Goal: Task Accomplishment & Management: Manage account settings

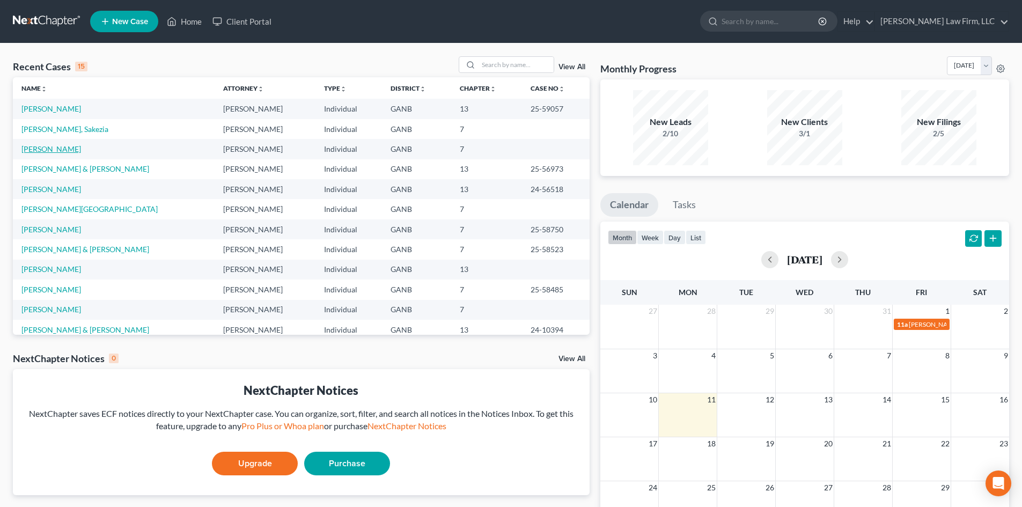
click at [47, 146] on link "[PERSON_NAME]" at bounding box center [51, 148] width 60 height 9
select select "10"
select select "6"
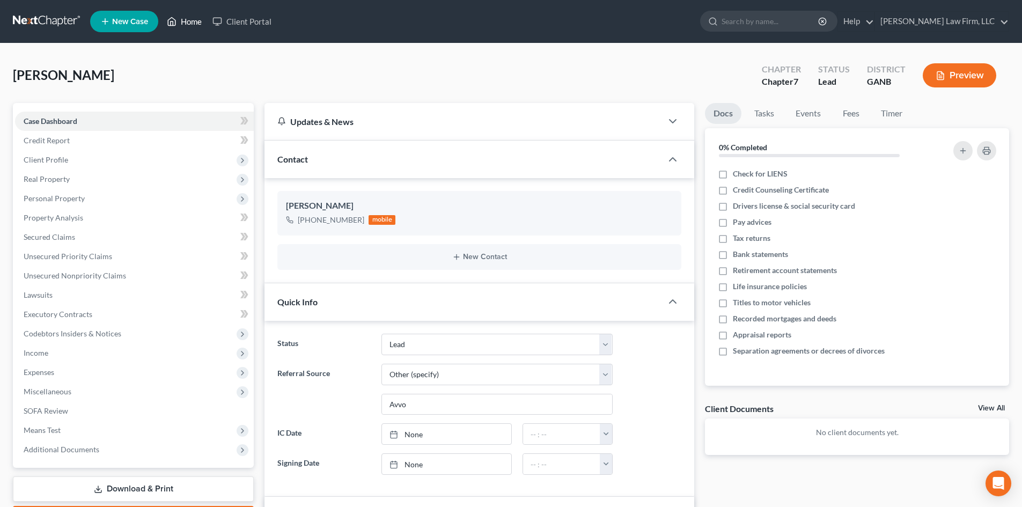
click at [181, 21] on link "Home" at bounding box center [185, 21] width 46 height 19
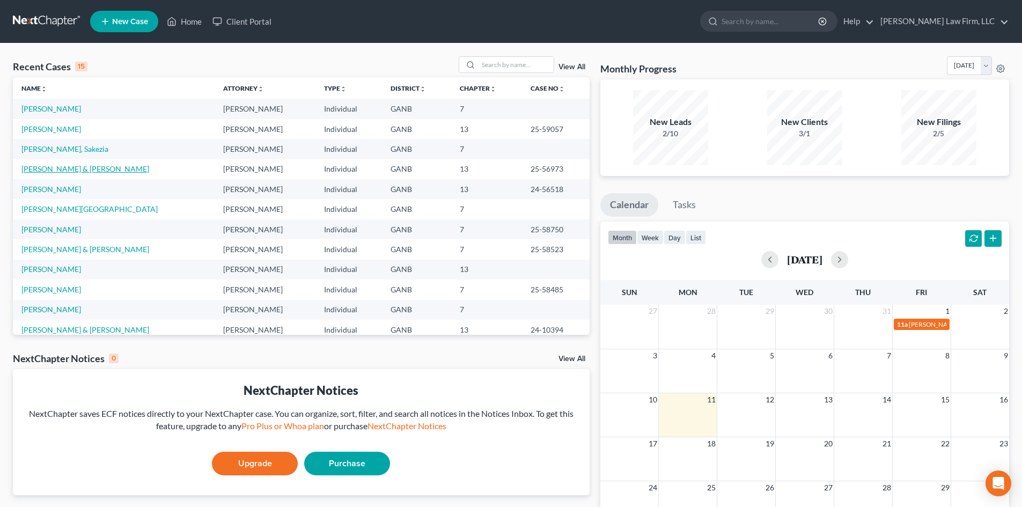
click at [59, 167] on link "[PERSON_NAME] & [PERSON_NAME]" at bounding box center [85, 168] width 128 height 9
select select "6"
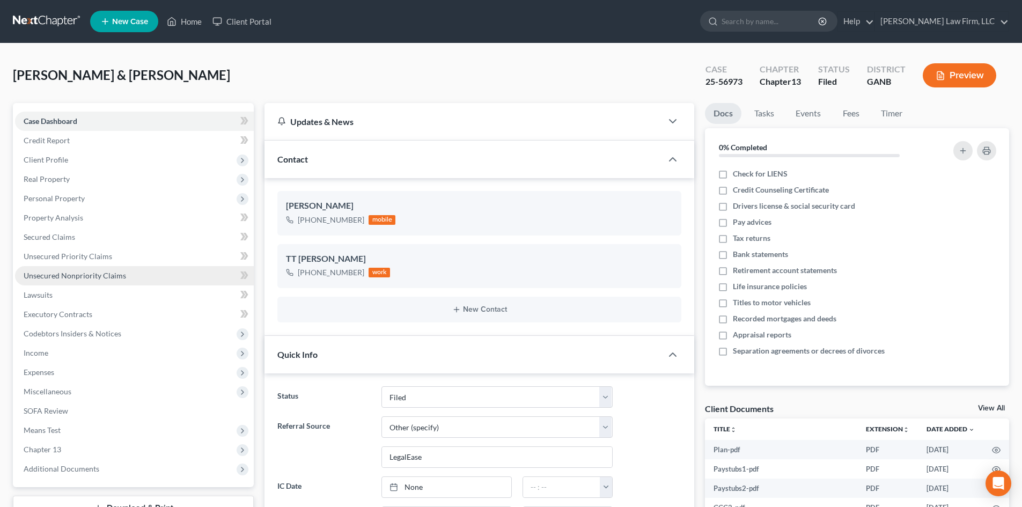
click at [33, 272] on span "Unsecured Nonpriority Claims" at bounding box center [75, 275] width 103 height 9
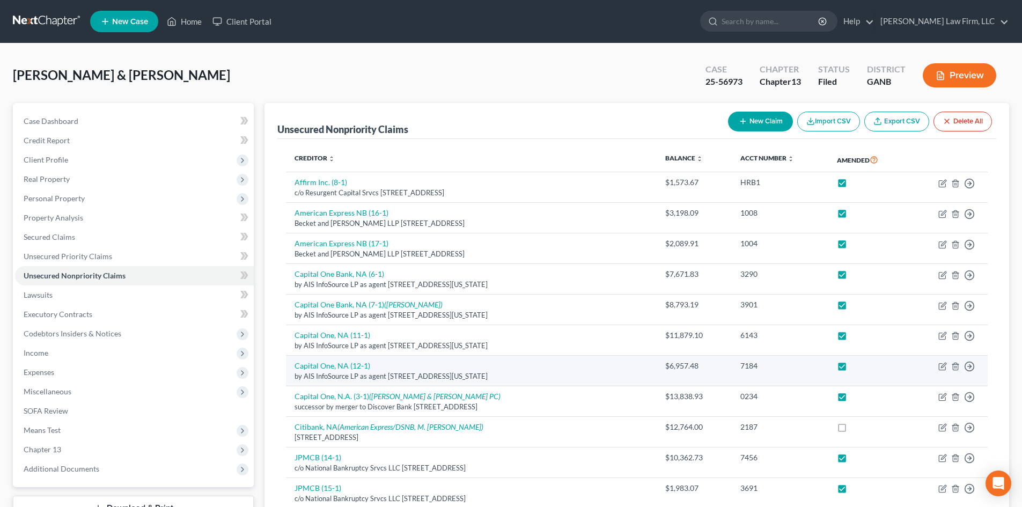
scroll to position [286, 0]
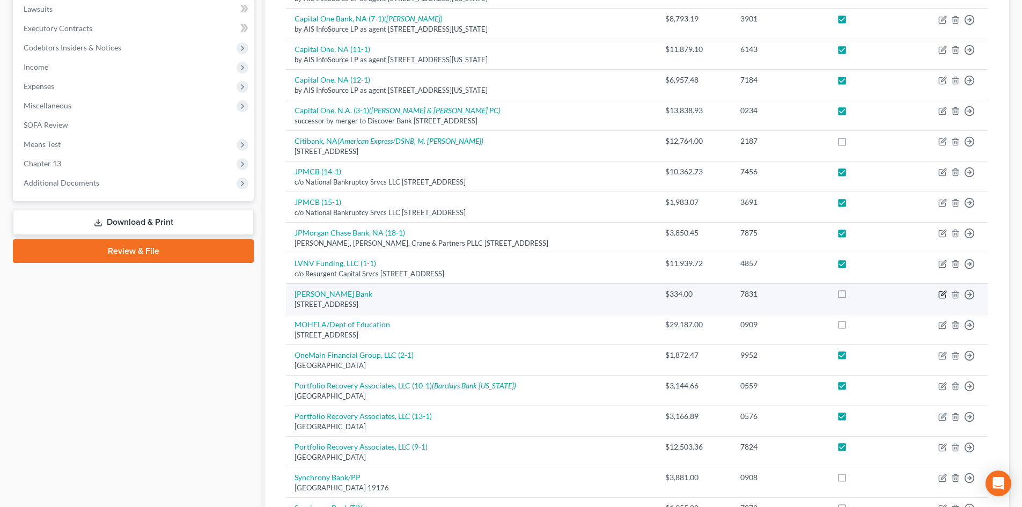
click at [945, 298] on icon "button" at bounding box center [943, 294] width 9 height 9
select select "35"
select select "2"
select select "0"
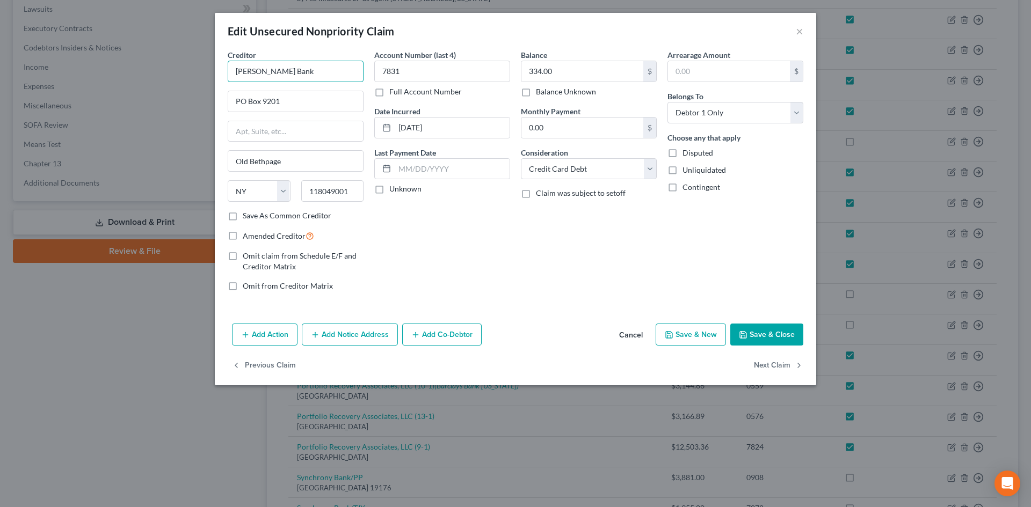
click at [298, 73] on input "[PERSON_NAME] Bank" at bounding box center [296, 71] width 136 height 21
type input "[PERSON_NAME] Bank (19-1)"
drag, startPoint x: 297, startPoint y: 103, endPoint x: 184, endPoint y: 98, distance: 113.3
click at [184, 98] on div "Edit Unsecured Nonpriority Claim × Creditor * [PERSON_NAME] Bank (19-1) PO Box …" at bounding box center [515, 253] width 1031 height 507
type input "Resurgent Capital Services"
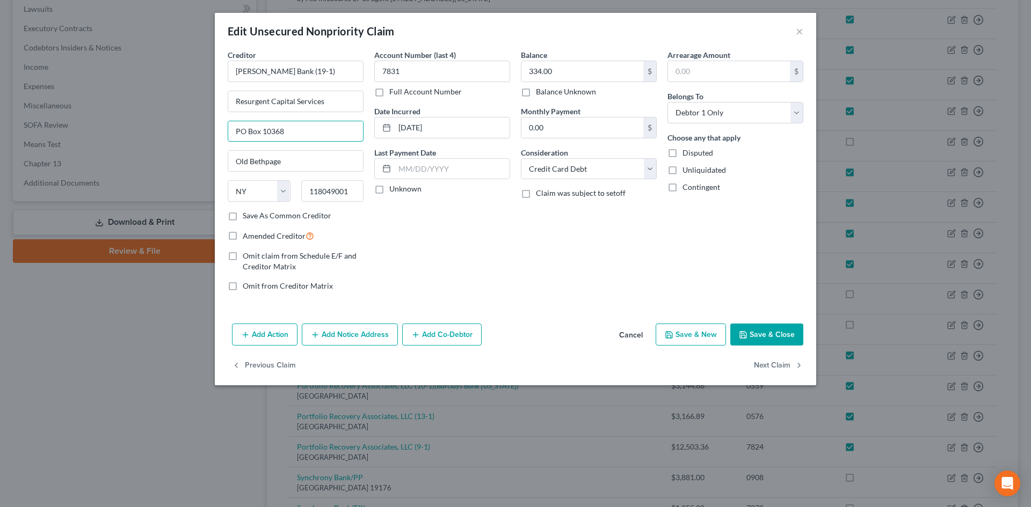
type input "PO Box 10368"
type input "29603"
type input "[GEOGRAPHIC_DATA]"
select select "42"
click at [574, 64] on input "334.00" at bounding box center [582, 71] width 122 height 20
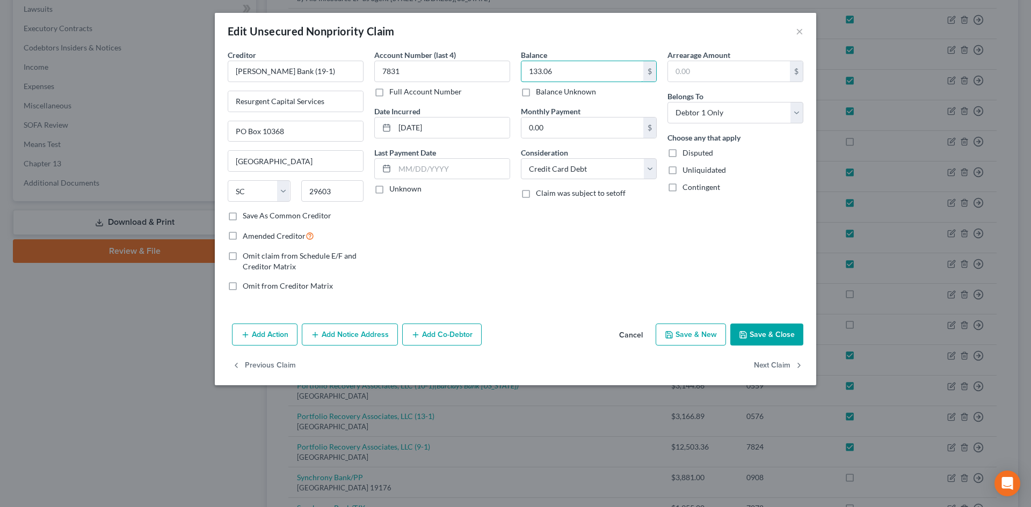
type input "133.06"
click at [243, 236] on label "Amended Creditor" at bounding box center [278, 236] width 71 height 12
click at [247, 236] on input "Amended Creditor" at bounding box center [250, 233] width 7 height 7
checkbox input "true"
click at [775, 331] on button "Save & Close" at bounding box center [766, 335] width 73 height 23
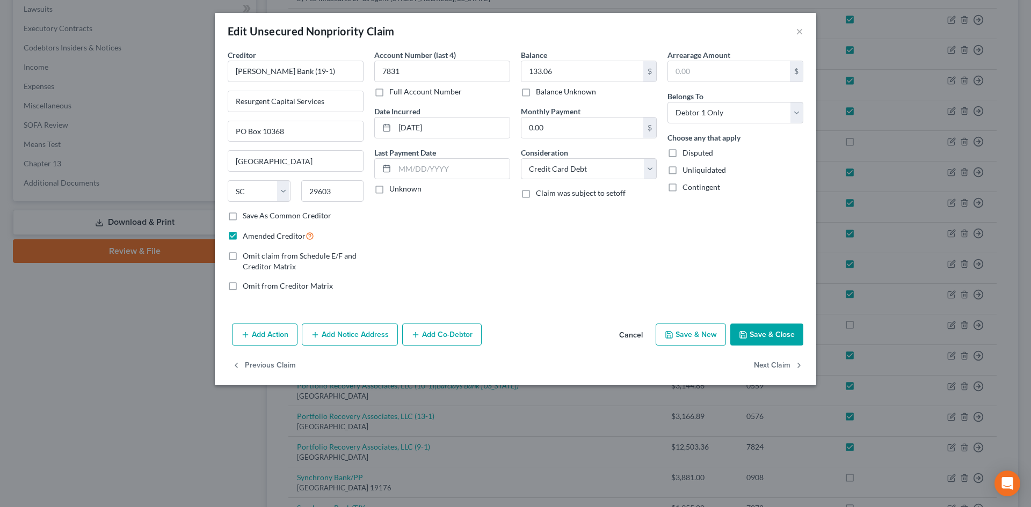
checkbox input "true"
type input "0"
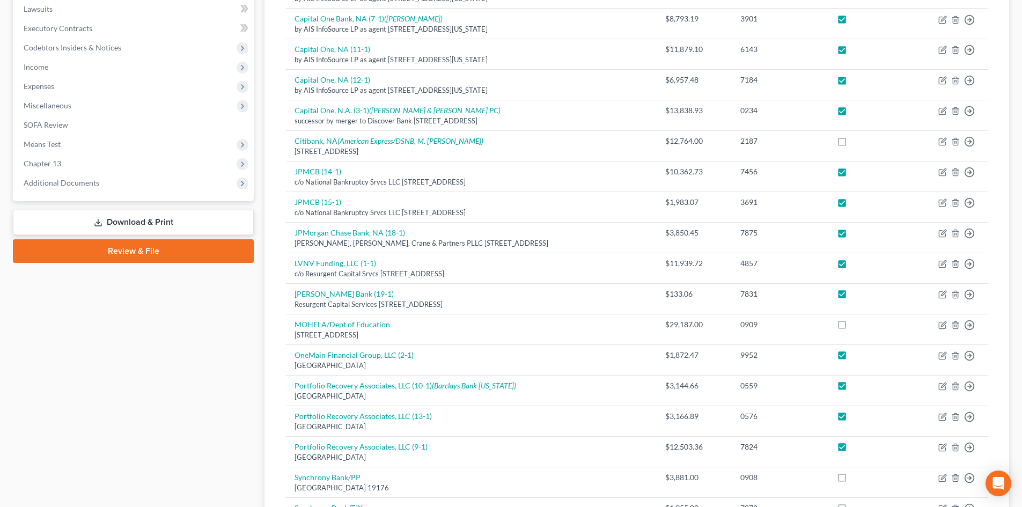
scroll to position [0, 0]
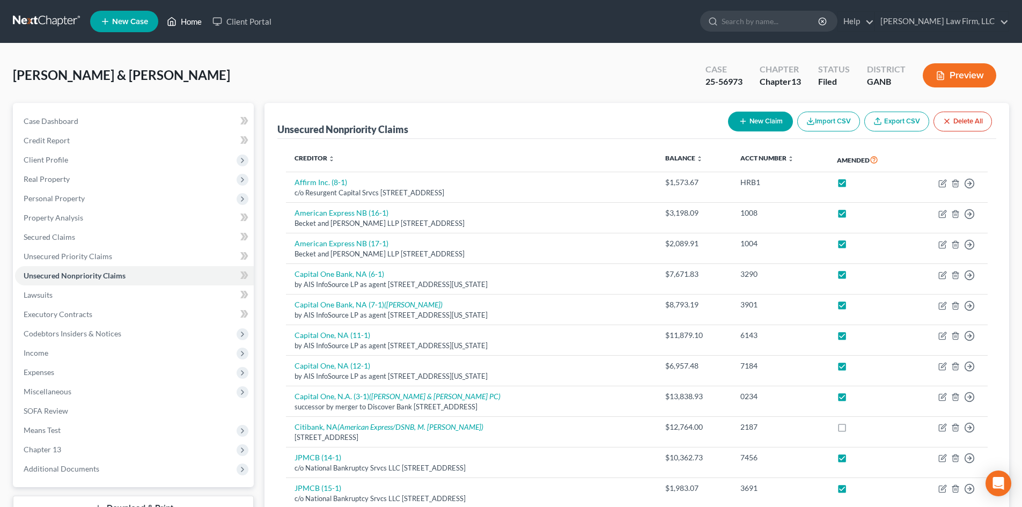
click at [199, 23] on link "Home" at bounding box center [185, 21] width 46 height 19
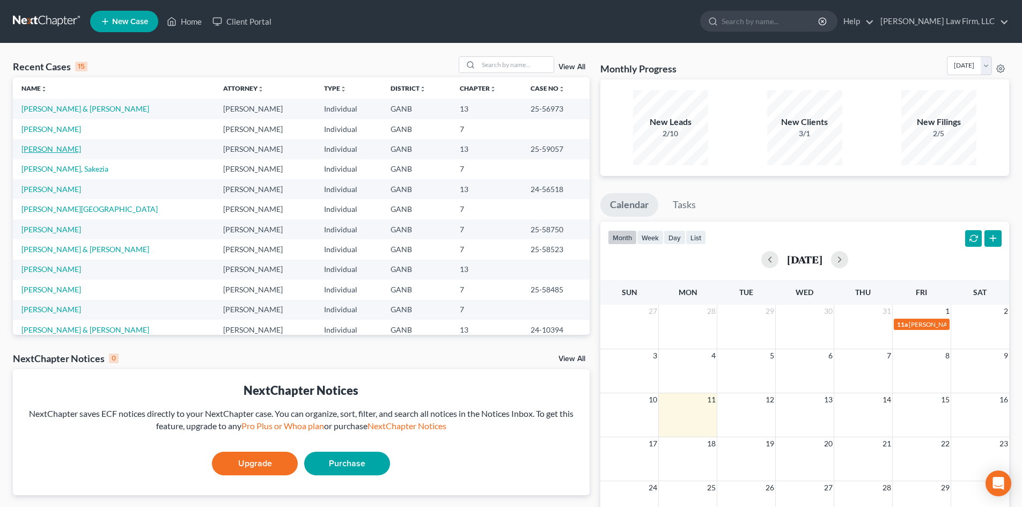
click at [32, 147] on link "[PERSON_NAME]" at bounding box center [51, 148] width 60 height 9
select select "6"
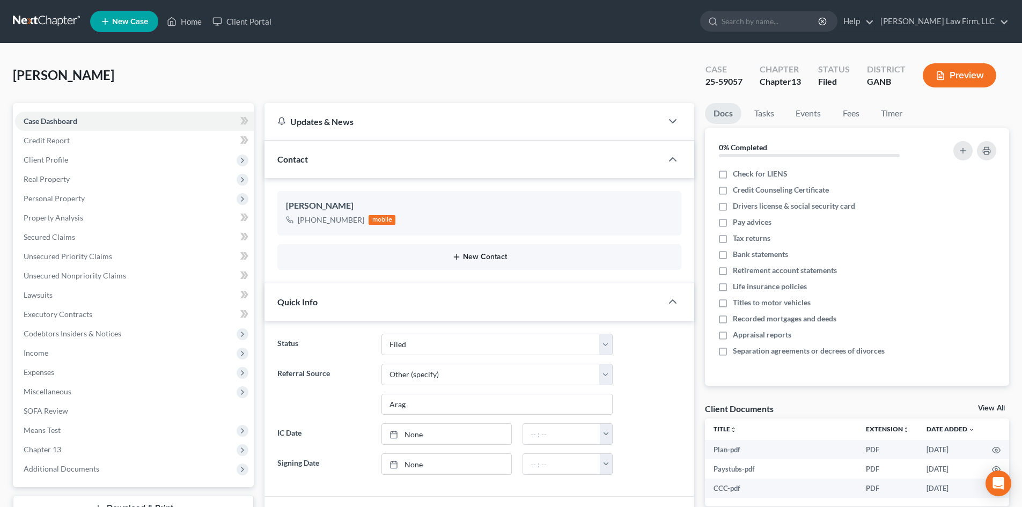
click at [469, 253] on button "New Contact" at bounding box center [479, 257] width 387 height 9
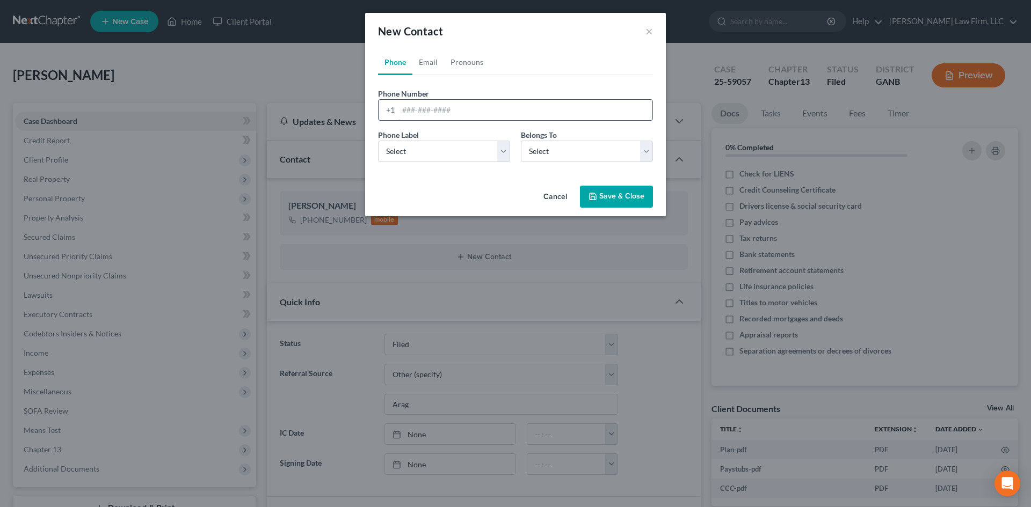
click at [425, 111] on input "tel" at bounding box center [525, 110] width 254 height 20
type input "[PHONE_NUMBER]"
click at [408, 159] on select "Select Mobile Home Work Other" at bounding box center [444, 151] width 132 height 21
select select "2"
click at [378, 141] on select "Select Mobile Home Work Other" at bounding box center [444, 151] width 132 height 21
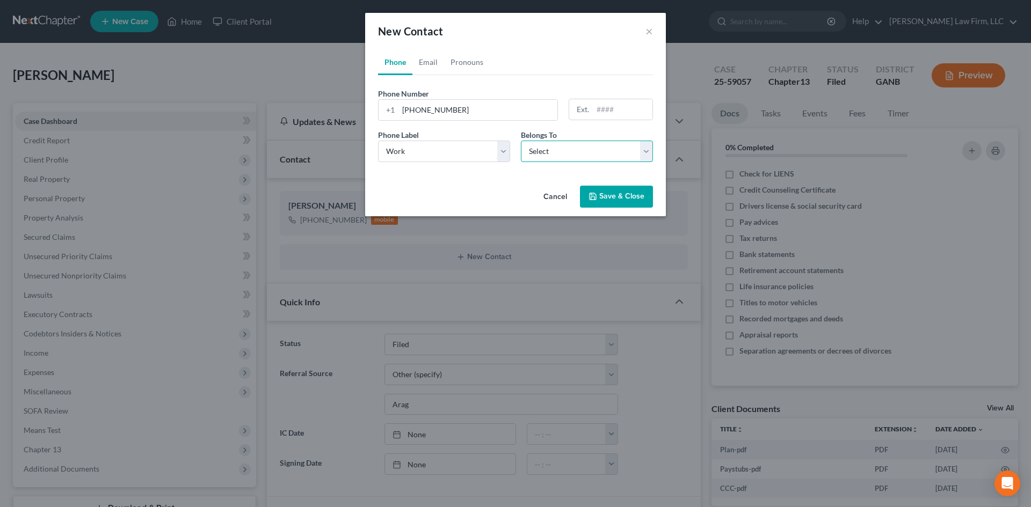
click at [577, 153] on select "Select Client Other" at bounding box center [587, 151] width 132 height 21
select select "1"
click at [521, 141] on select "Select Client Other" at bounding box center [587, 151] width 132 height 21
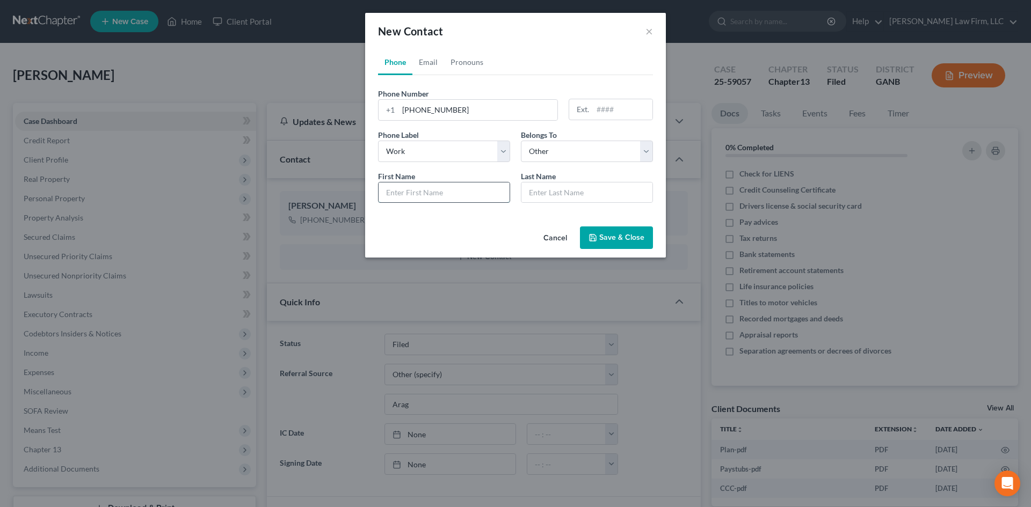
click at [419, 198] on input "text" at bounding box center [443, 192] width 131 height 20
type input "TT [PERSON_NAME]"
click at [553, 189] on input "text" at bounding box center [586, 192] width 131 height 20
type input "Davey"
click at [605, 237] on button "Save & Close" at bounding box center [616, 237] width 73 height 23
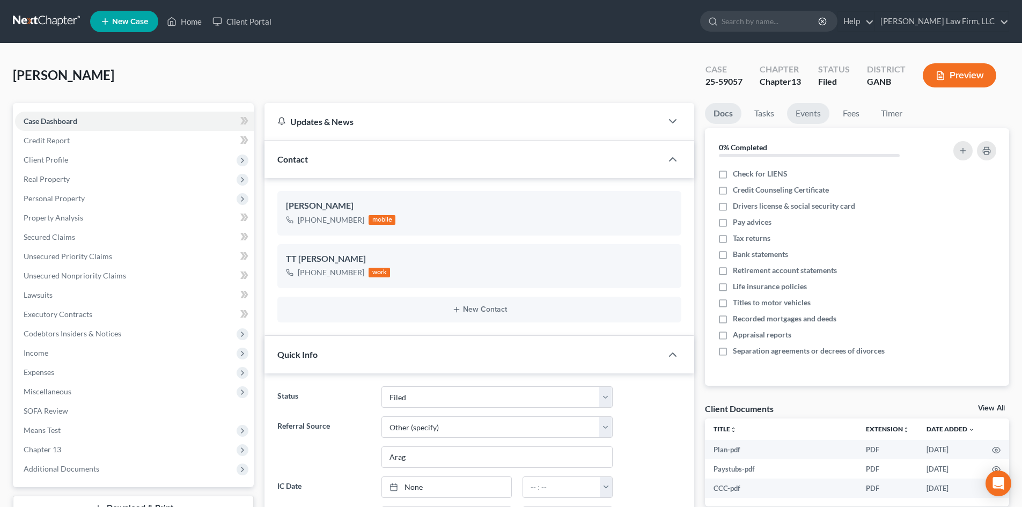
click at [798, 110] on link "Events" at bounding box center [808, 113] width 42 height 21
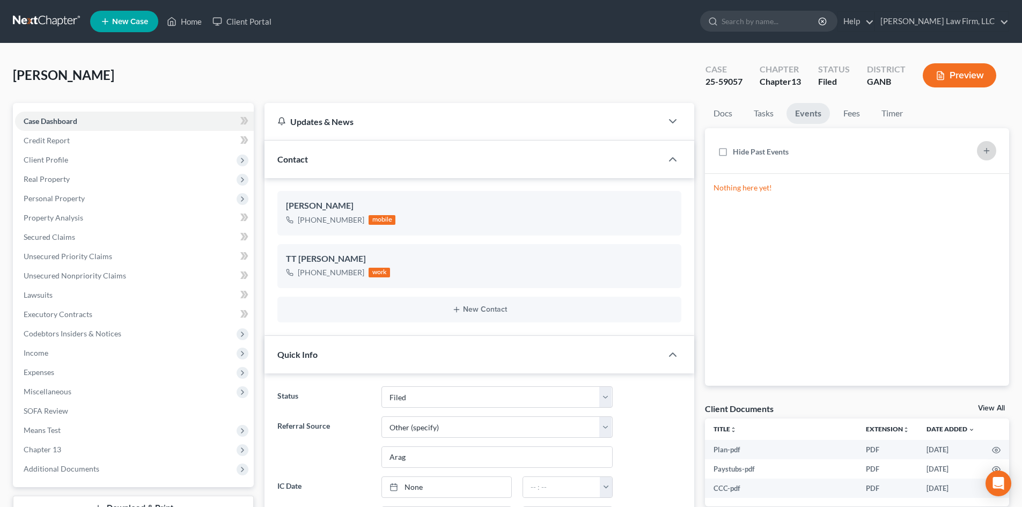
click at [981, 151] on button "button" at bounding box center [986, 150] width 19 height 19
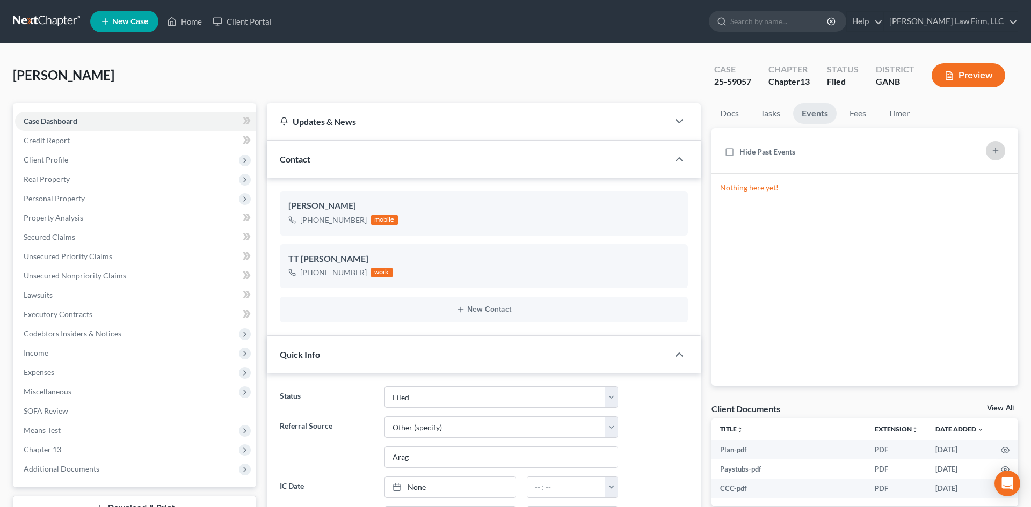
select select "Days"
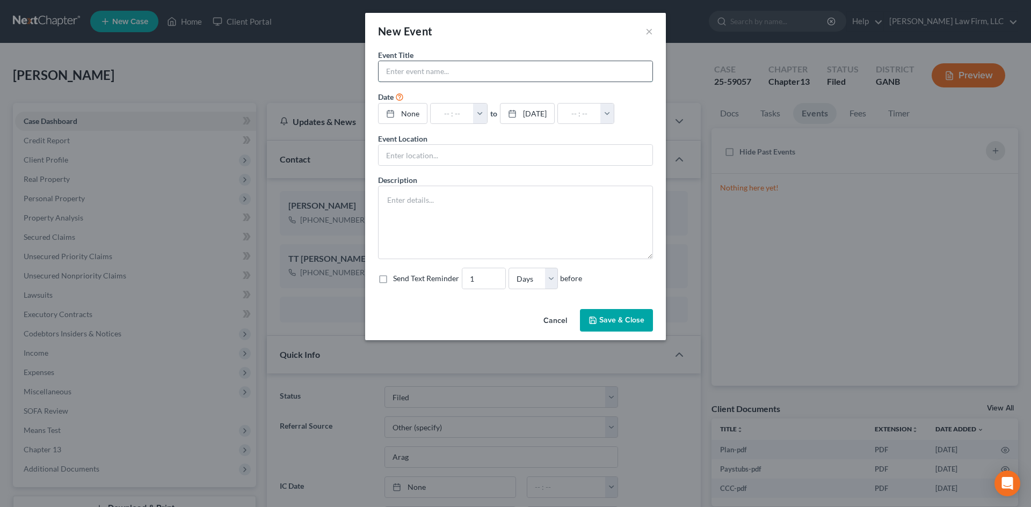
click at [396, 74] on input "text" at bounding box center [515, 71] width 274 height 20
type input "[PERSON_NAME] 341 mtg"
click at [407, 116] on link "None" at bounding box center [402, 114] width 48 height 20
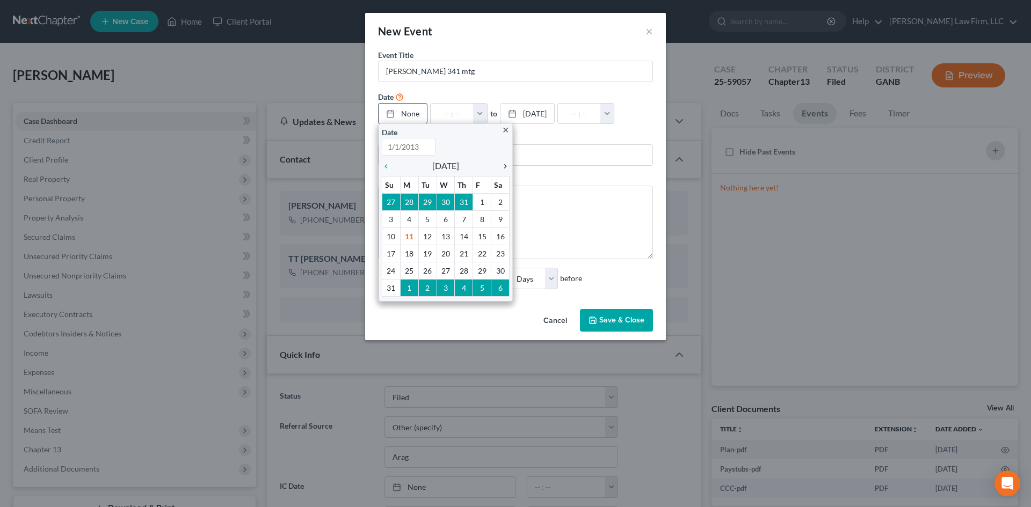
click at [505, 166] on icon "chevron_right" at bounding box center [502, 166] width 14 height 9
type input "[DATE]"
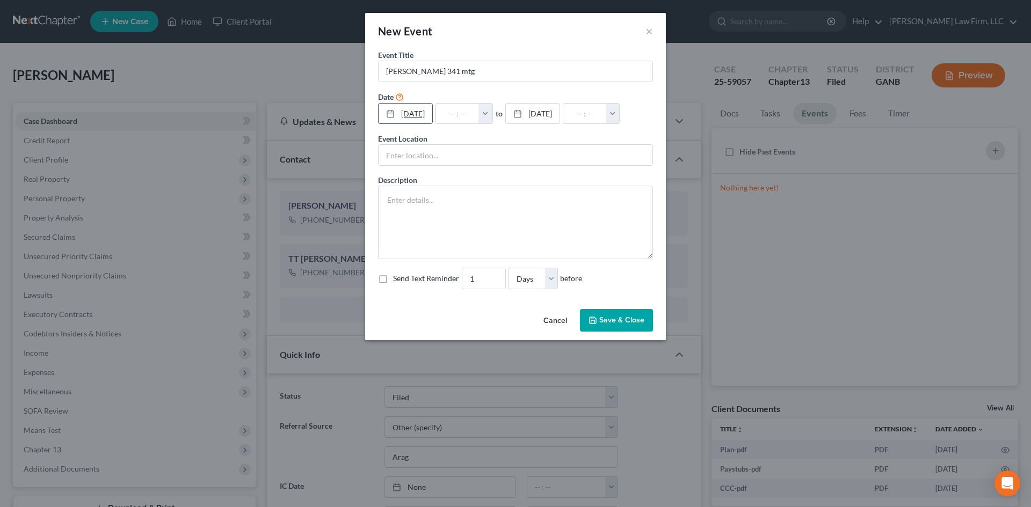
click at [427, 115] on link "[DATE]" at bounding box center [405, 114] width 54 height 20
click at [471, 114] on input "text" at bounding box center [457, 114] width 43 height 20
click at [465, 114] on input "text" at bounding box center [457, 114] width 43 height 20
click at [470, 113] on input "text" at bounding box center [457, 114] width 43 height 20
click at [492, 112] on button "button" at bounding box center [485, 114] width 14 height 20
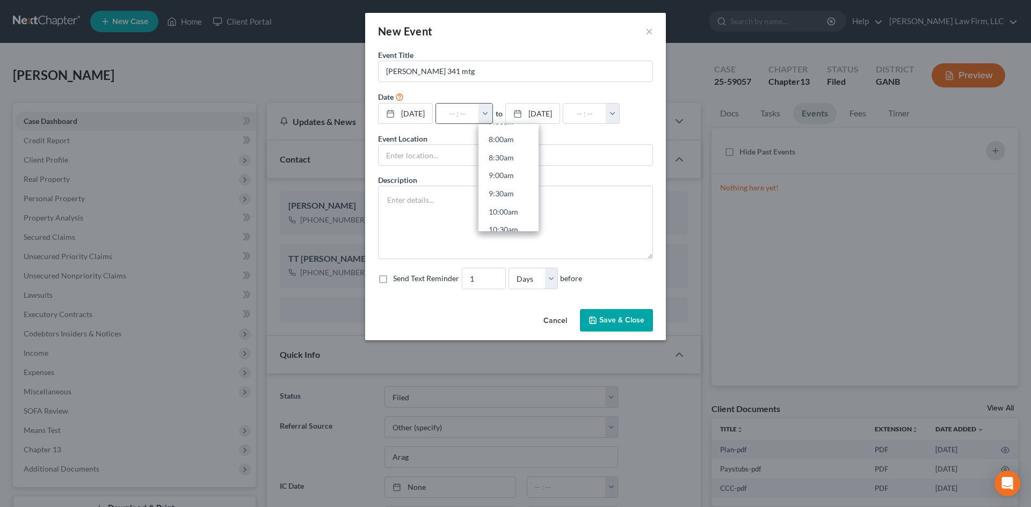
scroll to position [358, 0]
click at [515, 160] on link "10:30am" at bounding box center [508, 158] width 60 height 18
type input "10:30am"
type input "11:30am"
click at [639, 178] on div "Description" at bounding box center [515, 216] width 275 height 85
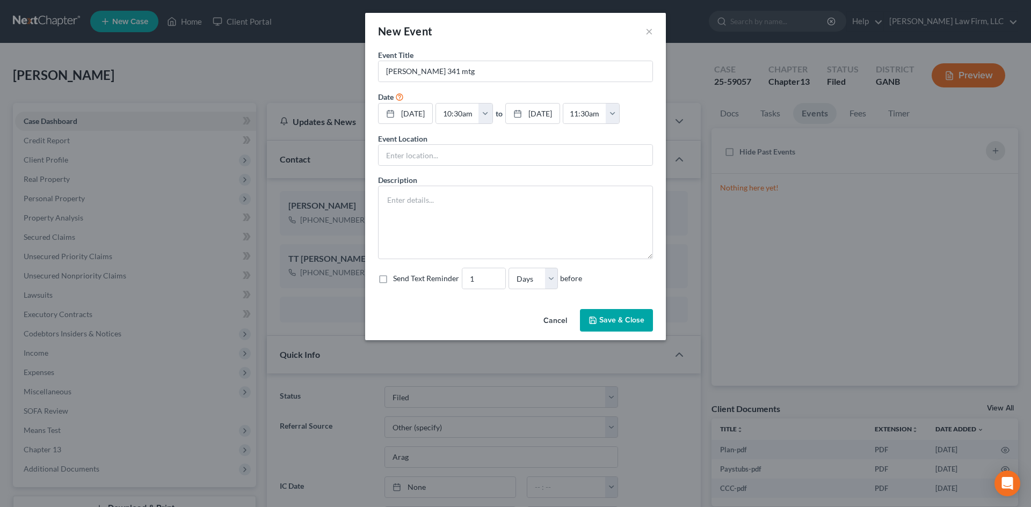
click at [629, 320] on button "Save & Close" at bounding box center [616, 320] width 73 height 23
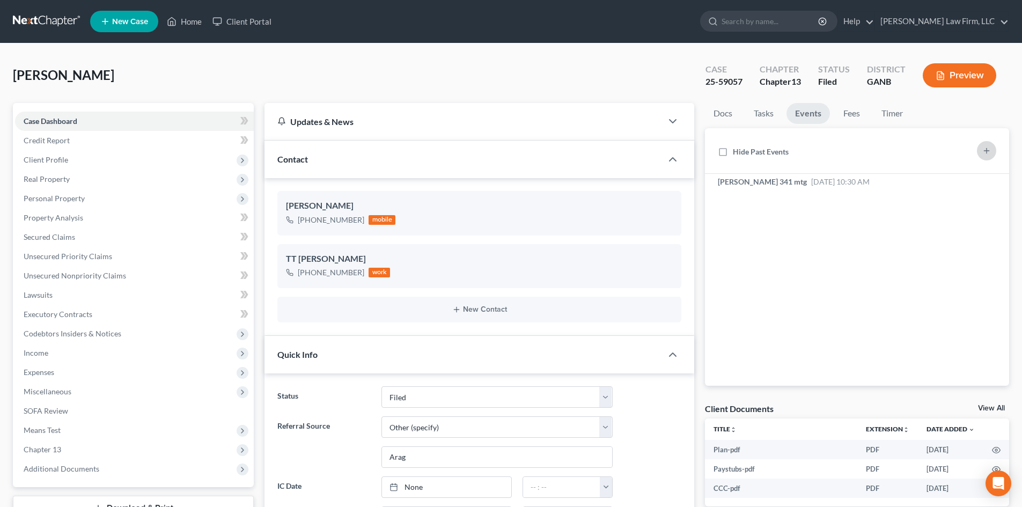
click at [985, 149] on icon "button" at bounding box center [987, 151] width 9 height 9
select select "Days"
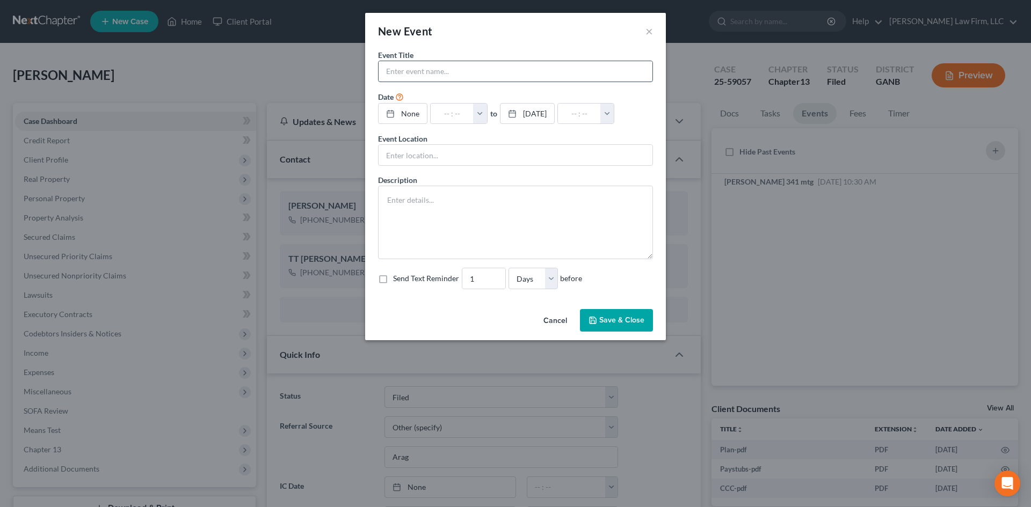
click at [391, 67] on input "text" at bounding box center [515, 71] width 274 height 20
type input "[PERSON_NAME] Confirmation Hrg"
click at [399, 111] on div at bounding box center [393, 113] width 15 height 9
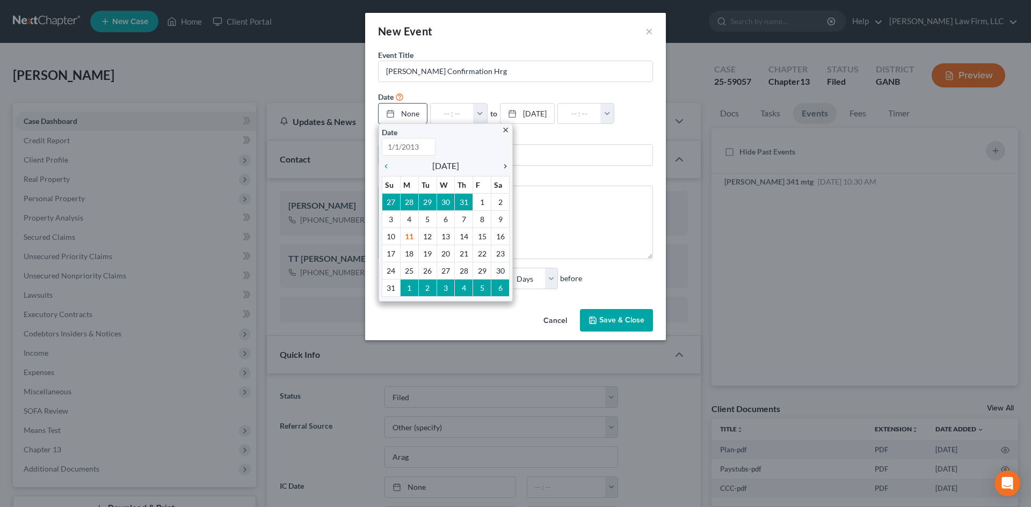
click at [507, 166] on icon "chevron_right" at bounding box center [502, 166] width 14 height 9
type input "[DATE]"
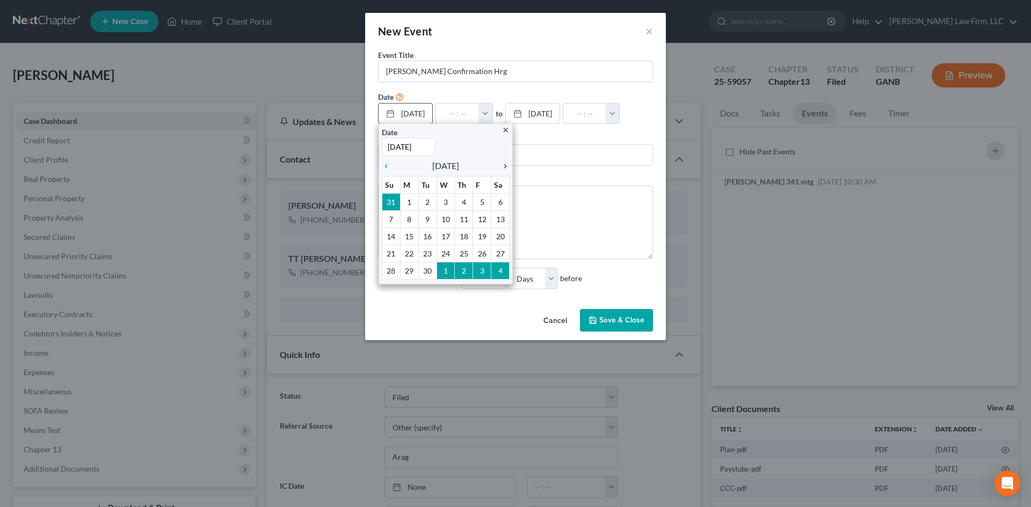
click at [507, 166] on icon "chevron_right" at bounding box center [502, 166] width 14 height 9
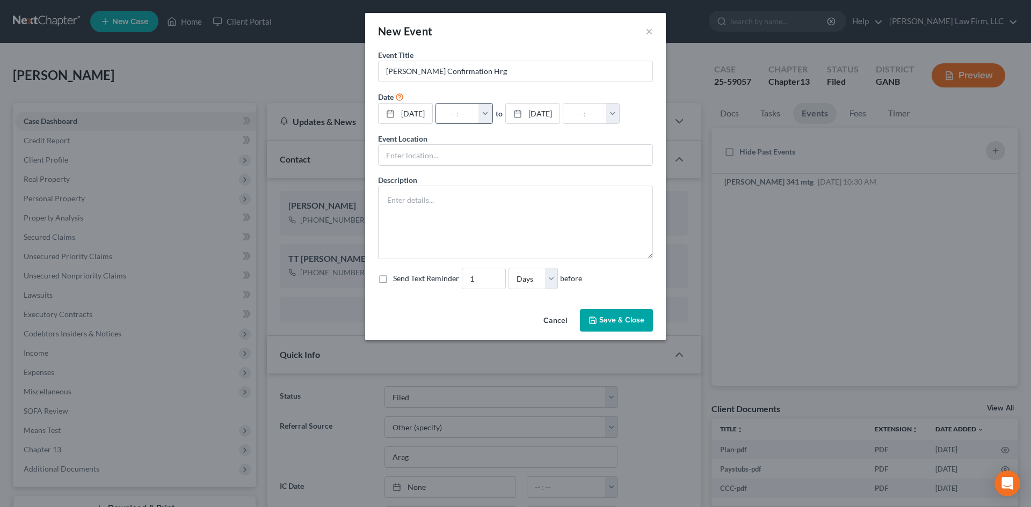
click at [479, 116] on input "text" at bounding box center [457, 114] width 43 height 20
click at [472, 116] on input "text" at bounding box center [457, 114] width 43 height 20
click at [471, 114] on input "text" at bounding box center [457, 114] width 43 height 20
type input "9"
type input "01:00am"
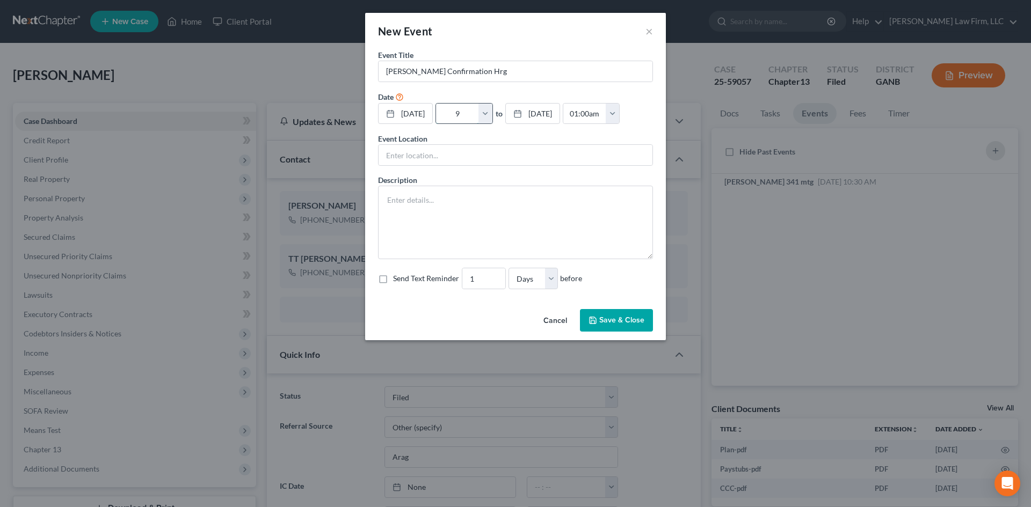
type input "9:"
type input "10:00am"
type input "9:4"
type input "01:00am"
type input "9:45"
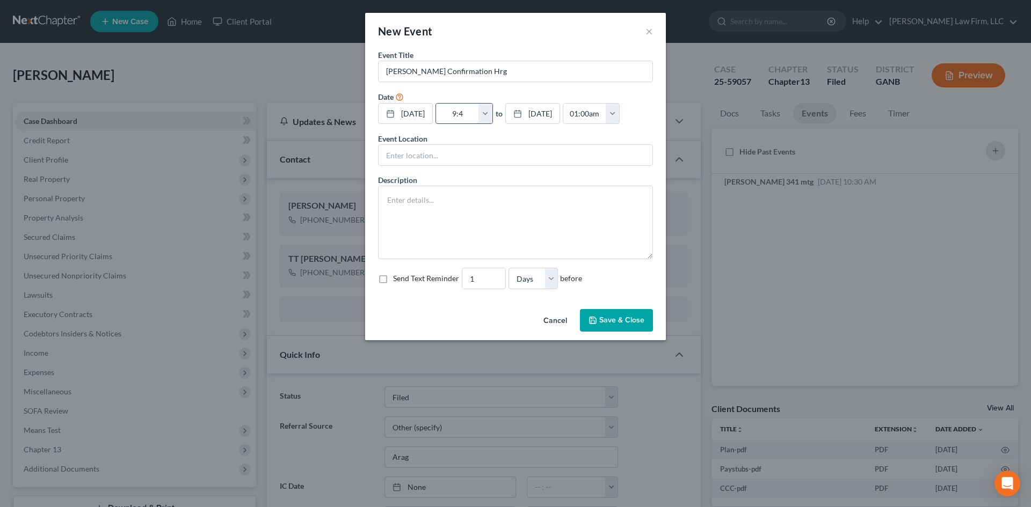
type input "10:45am"
click at [492, 122] on button "button" at bounding box center [485, 114] width 14 height 20
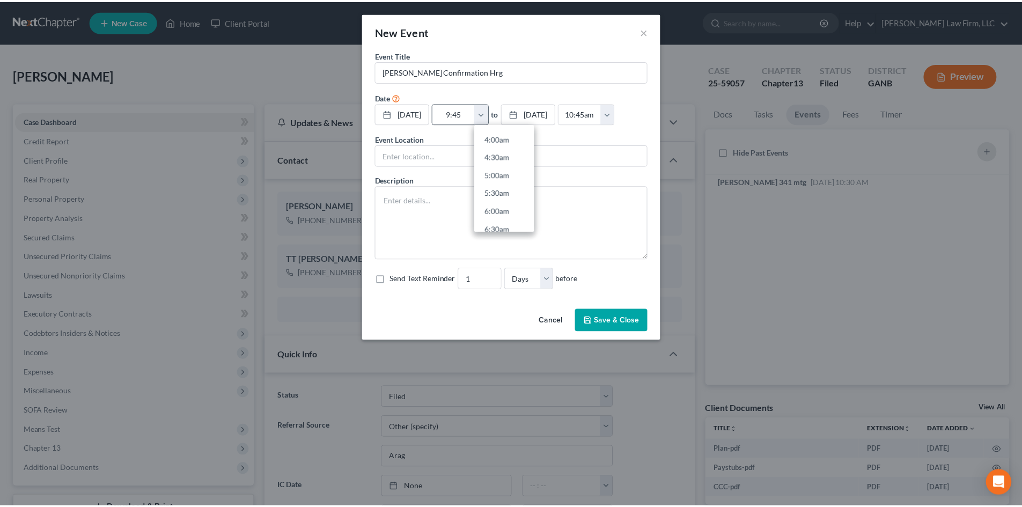
scroll to position [143, 0]
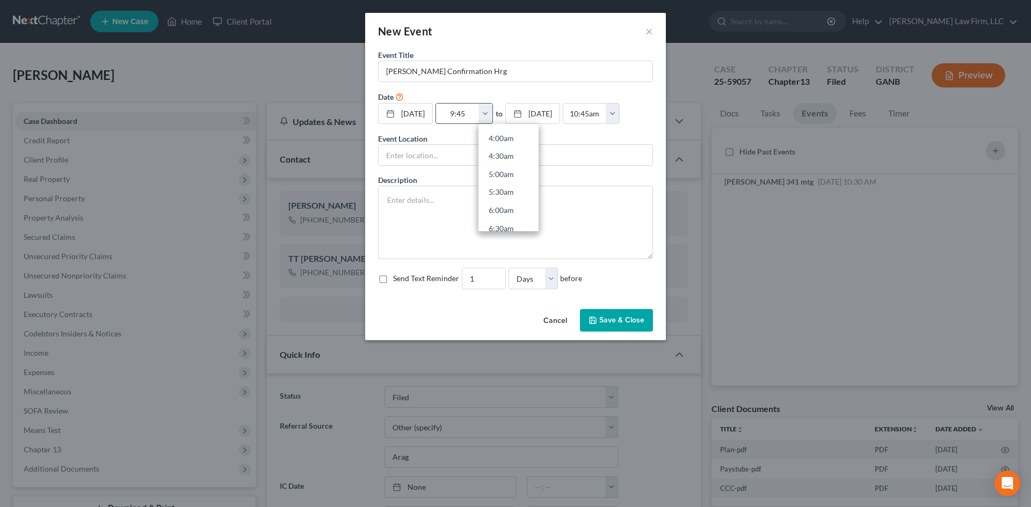
click at [479, 114] on input "9:45" at bounding box center [457, 114] width 43 height 20
type input "9:45a"
type input "01:00am"
type input "9:45am"
type input "10:45am"
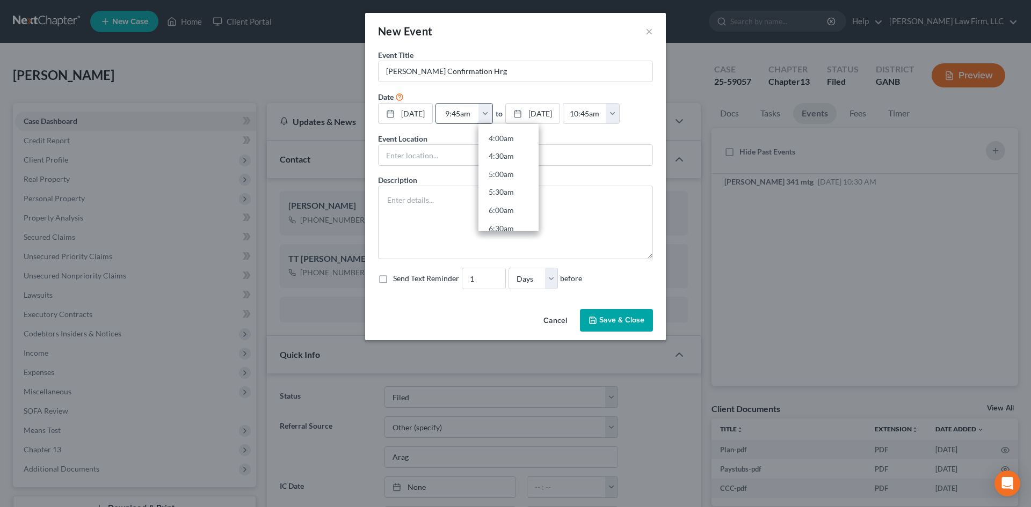
type input "9:45am"
click at [619, 125] on div "[DATE] close Date [DATE] Time 12:00 AM chevron_left [DATE] chevron_right Su M T…" at bounding box center [515, 114] width 275 height 22
click at [620, 332] on button "Save & Close" at bounding box center [616, 320] width 73 height 23
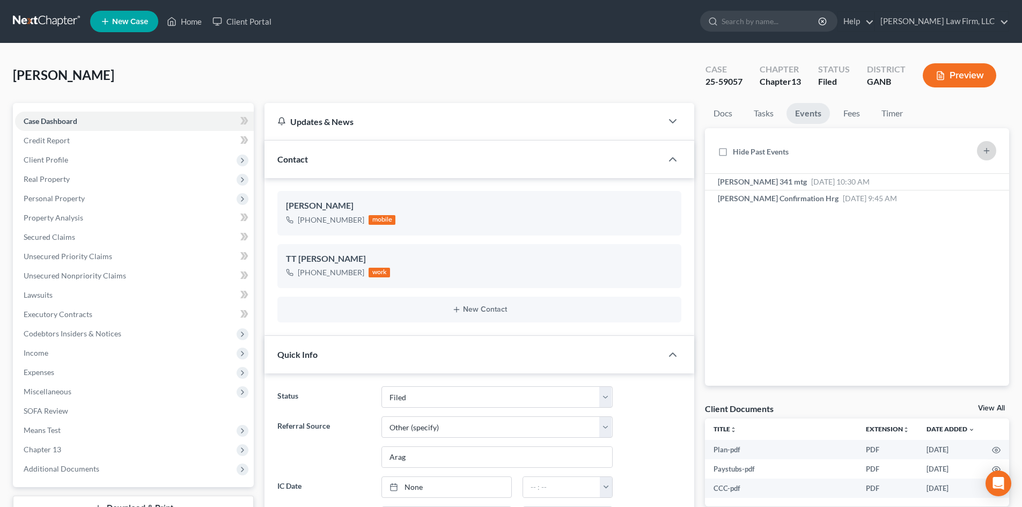
click at [984, 147] on icon "button" at bounding box center [987, 151] width 9 height 9
select select "Days"
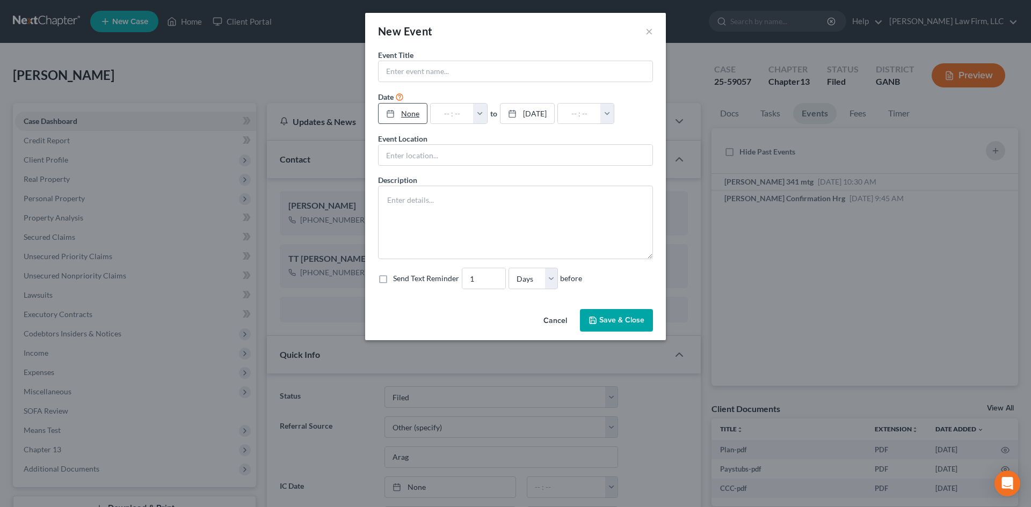
click at [397, 110] on div at bounding box center [393, 113] width 15 height 9
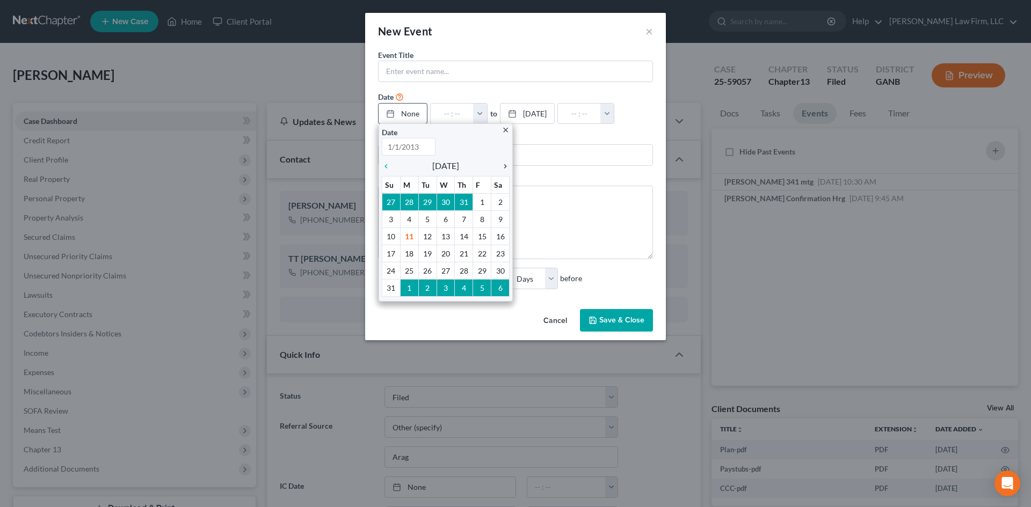
click at [506, 161] on div "chevron_right" at bounding box center [502, 165] width 14 height 10
type input "[DATE]"
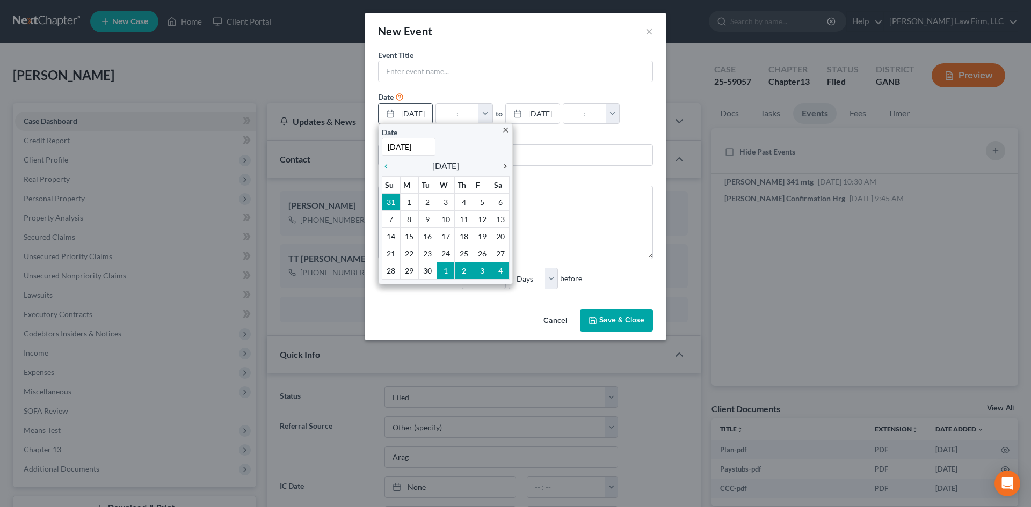
click at [506, 161] on div "chevron_right" at bounding box center [502, 165] width 14 height 10
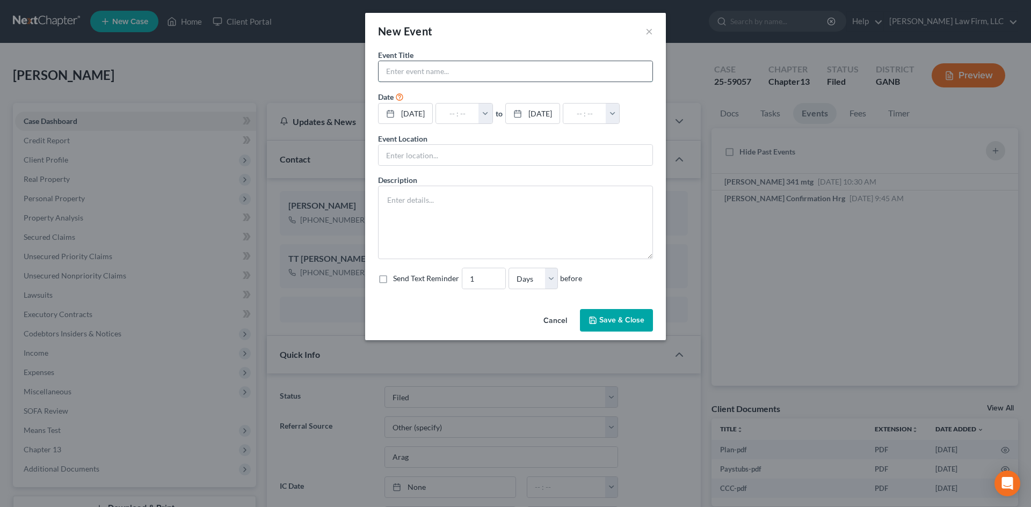
click at [435, 73] on input "text" at bounding box center [515, 71] width 274 height 20
type input "[PERSON_NAME] POC deadline"
click at [609, 332] on button "Save & Close" at bounding box center [616, 320] width 73 height 23
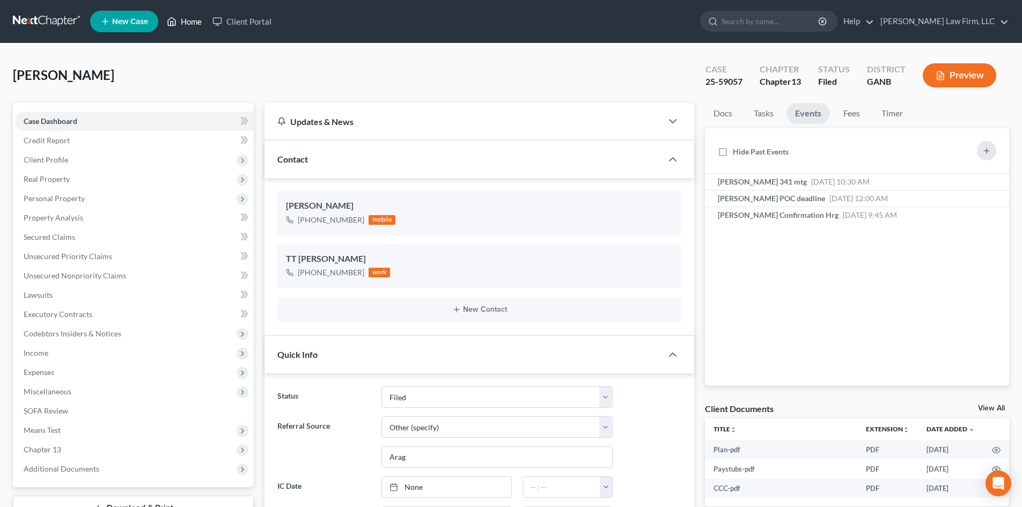
click at [174, 21] on icon at bounding box center [172, 21] width 10 height 13
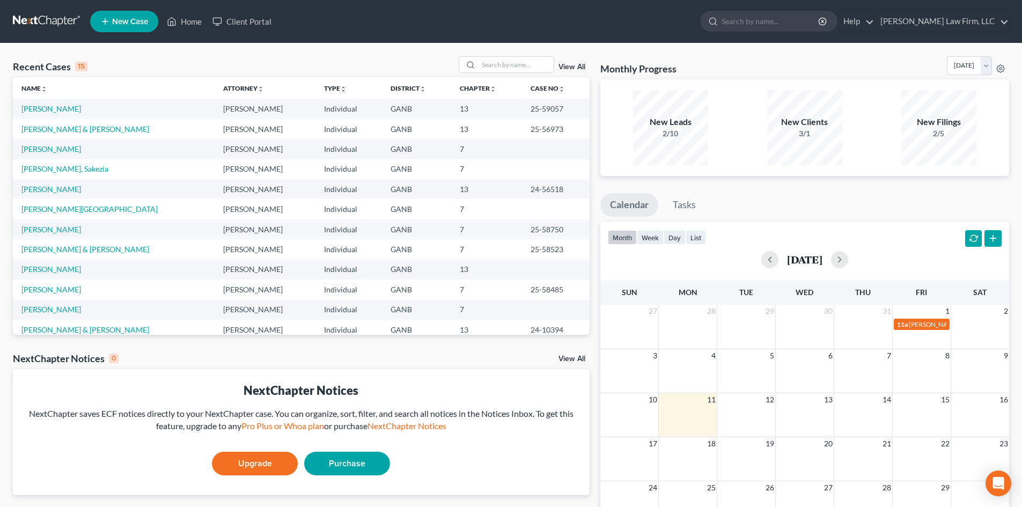
click at [27, 254] on td "[PERSON_NAME] & [PERSON_NAME]" at bounding box center [114, 249] width 202 height 20
click at [30, 246] on link "[PERSON_NAME] & [PERSON_NAME]" at bounding box center [85, 249] width 128 height 9
select select "6"
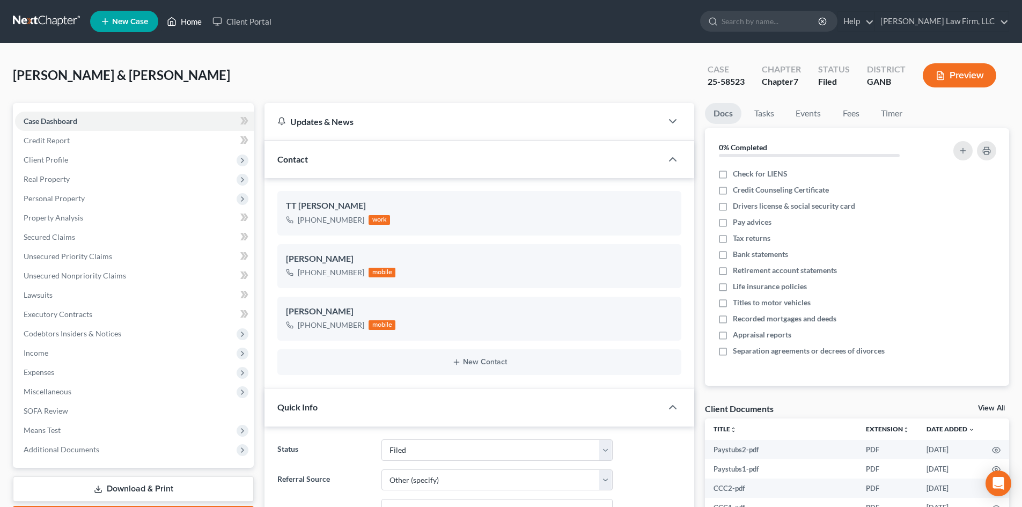
click at [184, 23] on link "Home" at bounding box center [185, 21] width 46 height 19
